Goal: Find specific page/section: Find specific page/section

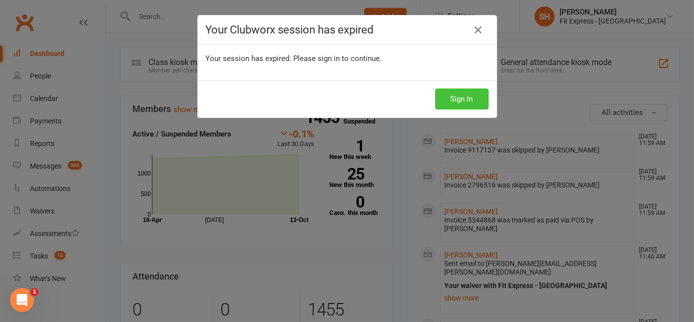
click at [461, 98] on button "Sign In" at bounding box center [461, 98] width 53 height 21
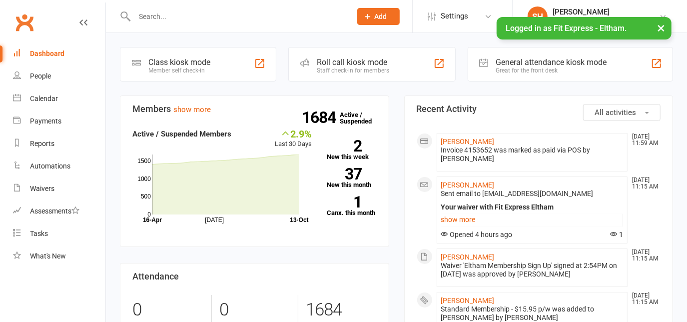
click at [190, 22] on input "text" at bounding box center [237, 16] width 213 height 14
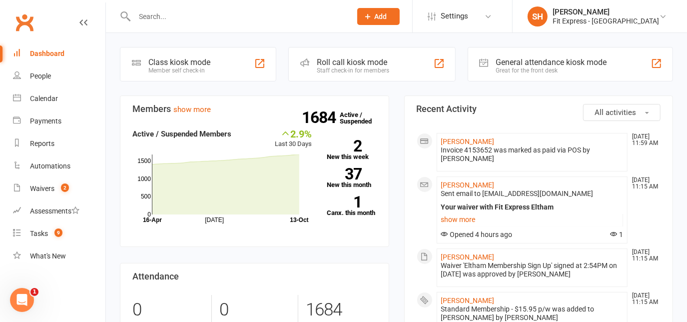
click at [181, 13] on input "text" at bounding box center [237, 16] width 213 height 14
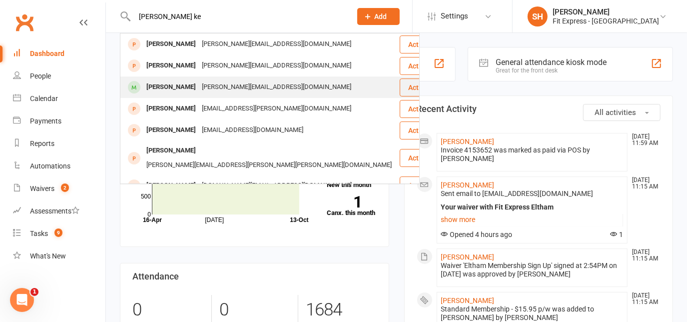
type input "glen ke"
click at [208, 77] on div "Glenn Kelly glenn@interversal.com" at bounding box center [260, 87] width 278 height 20
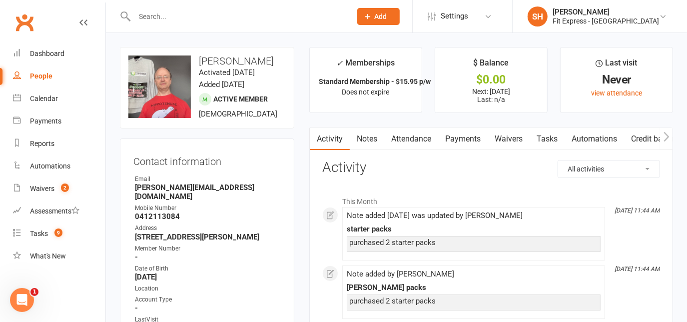
click at [375, 139] on link "Notes" at bounding box center [367, 138] width 34 height 23
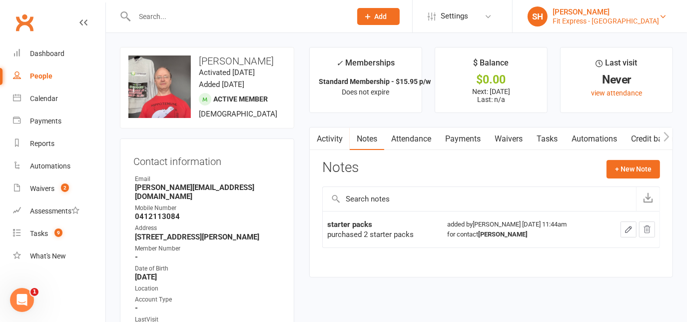
click at [598, 22] on div "Fit Express - Eltham" at bounding box center [606, 20] width 106 height 9
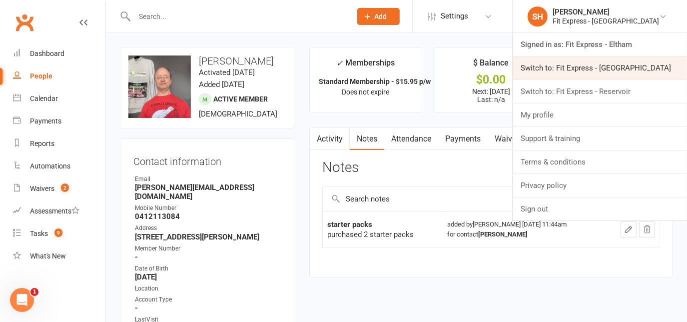
click at [605, 65] on link "Switch to: Fit Express - Heidelberg" at bounding box center [600, 67] width 174 height 23
